Goal: Information Seeking & Learning: Learn about a topic

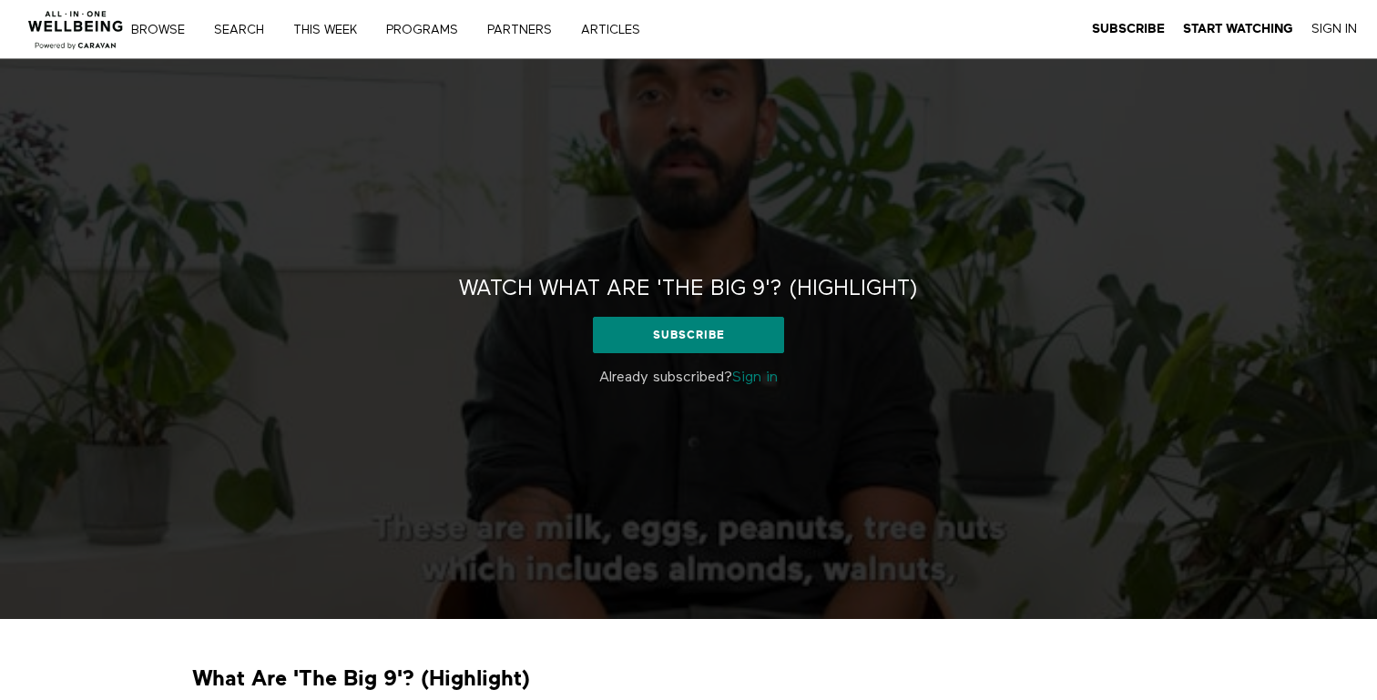
click at [381, 669] on strong "What Are 'The Big 9'? (Highlight)" at bounding box center [361, 679] width 338 height 28
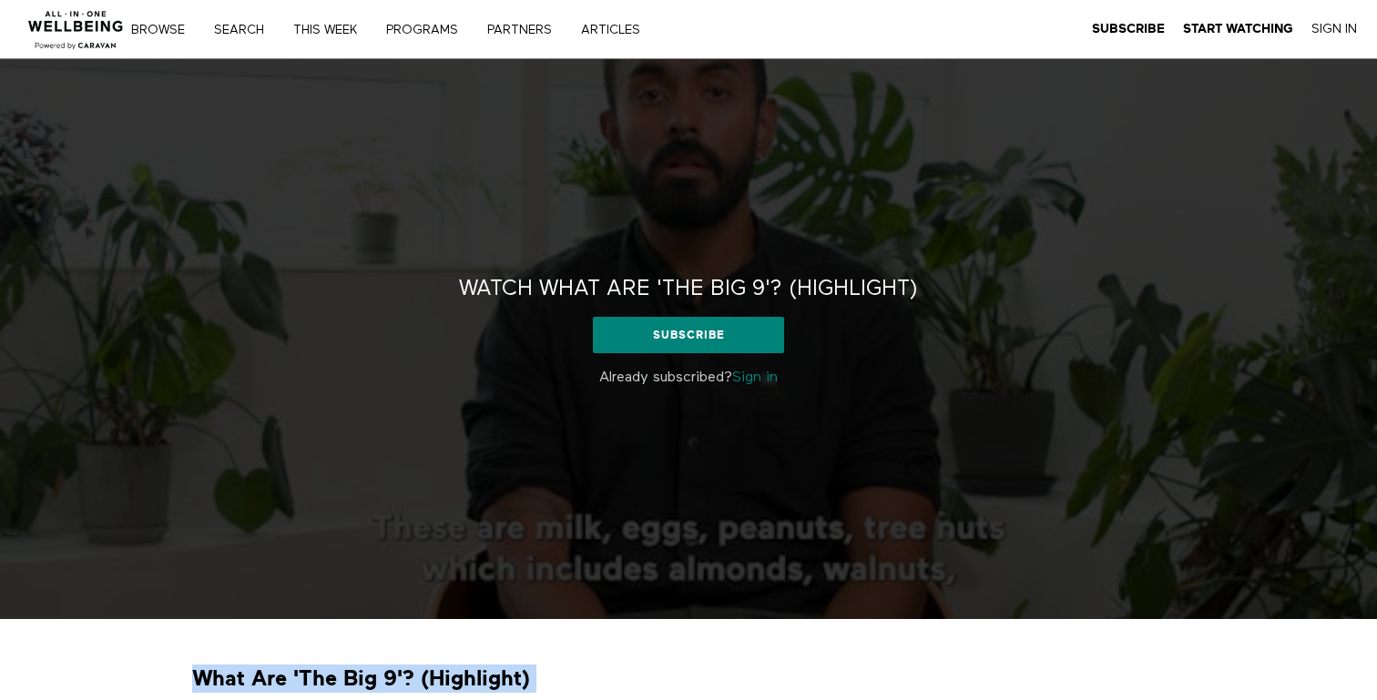
click at [381, 669] on strong "What Are 'The Big 9'? (Highlight)" at bounding box center [361, 679] width 338 height 28
copy div "What Are 'The Big 9'? (Highlight)"
